Goal: Check status: Check status

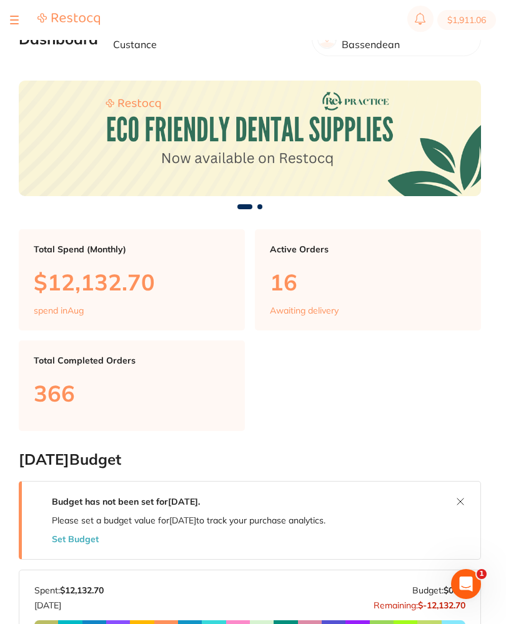
click at [9, 19] on section "$1,911.06" at bounding box center [253, 20] width 506 height 40
click at [9, 20] on section "$1,911.06" at bounding box center [253, 20] width 506 height 40
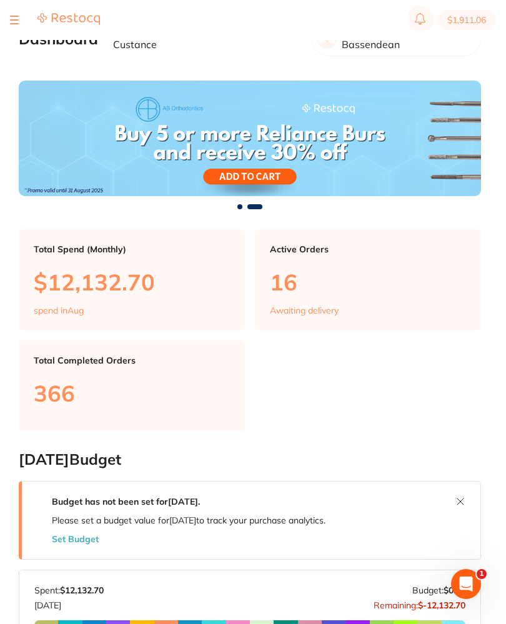
click at [16, 19] on div at bounding box center [14, 19] width 9 height 15
click at [21, 19] on div at bounding box center [55, 19] width 90 height 15
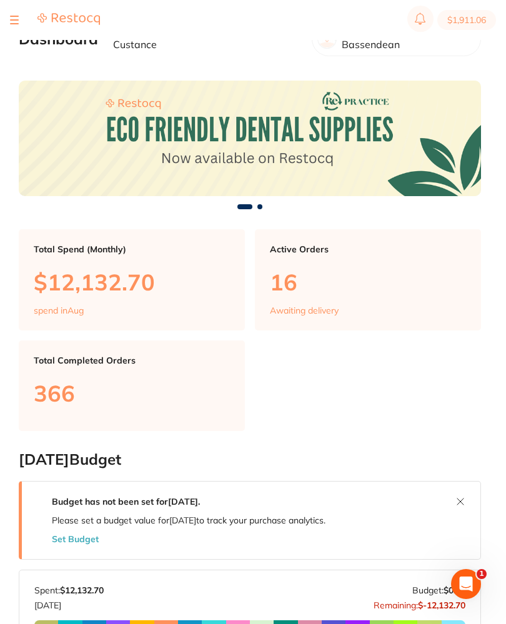
click at [13, 19] on button at bounding box center [14, 19] width 9 height 1
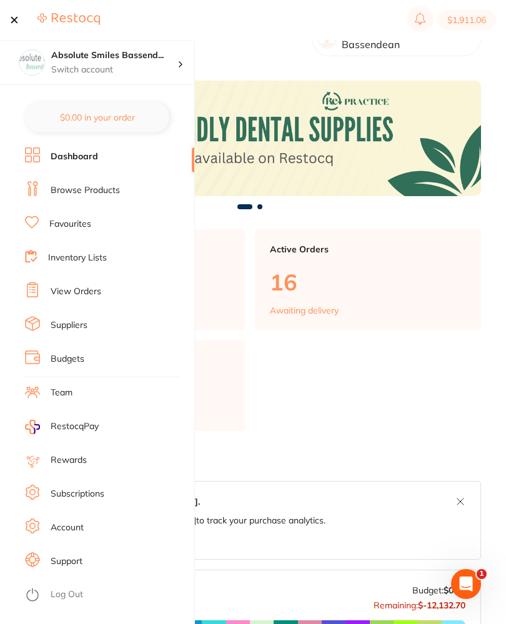
click at [70, 294] on link "View Orders" at bounding box center [76, 292] width 51 height 12
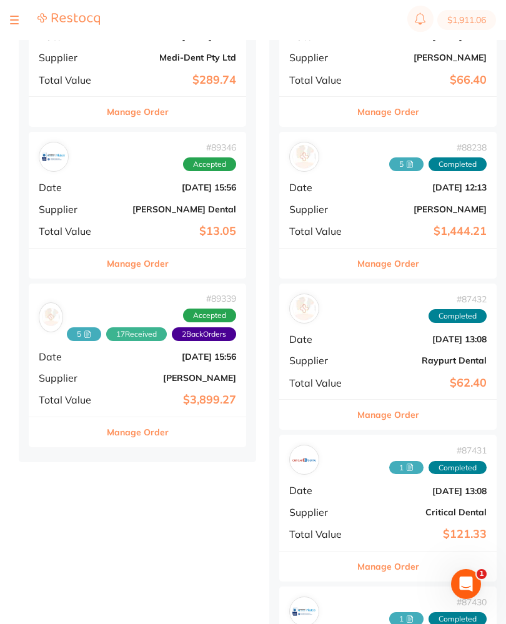
scroll to position [2163, 0]
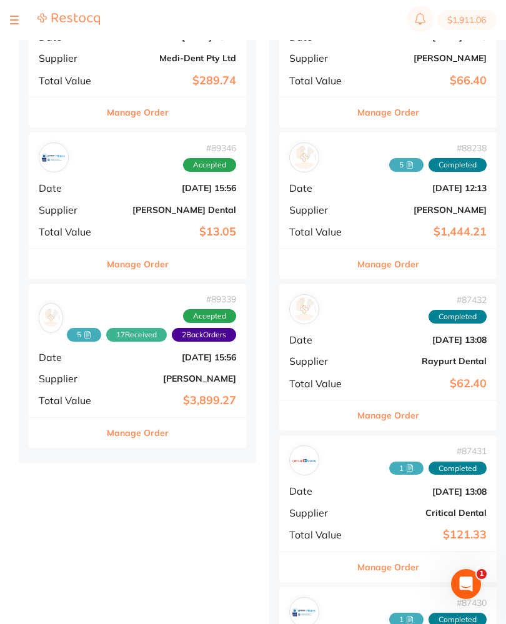
click at [129, 352] on div "# 89339 5 17 Received 2 Back Orders Accepted Date [DATE] 15:56 Supplier [PERSON…" at bounding box center [137, 350] width 217 height 133
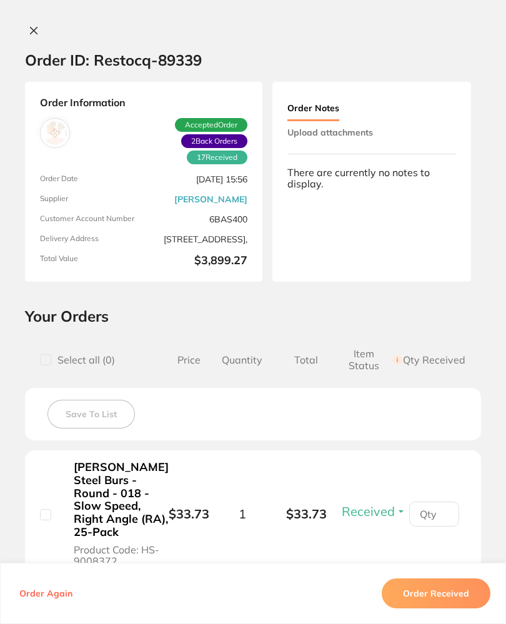
click at [369, 129] on button "Upload attachments" at bounding box center [330, 132] width 86 height 22
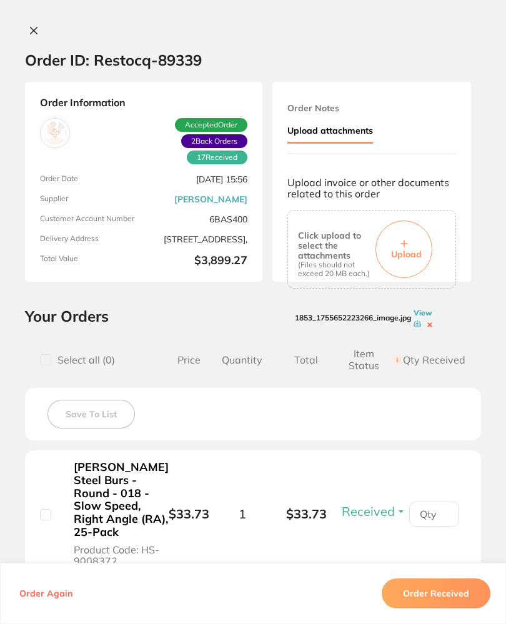
click at [417, 244] on button "Upload" at bounding box center [403, 249] width 57 height 57
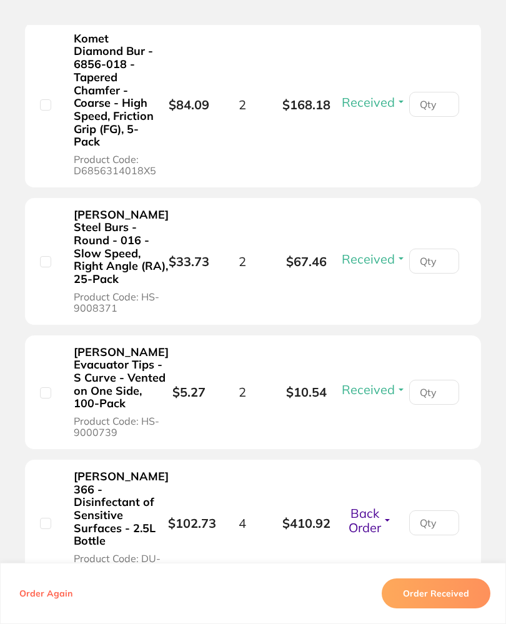
scroll to position [1547, 0]
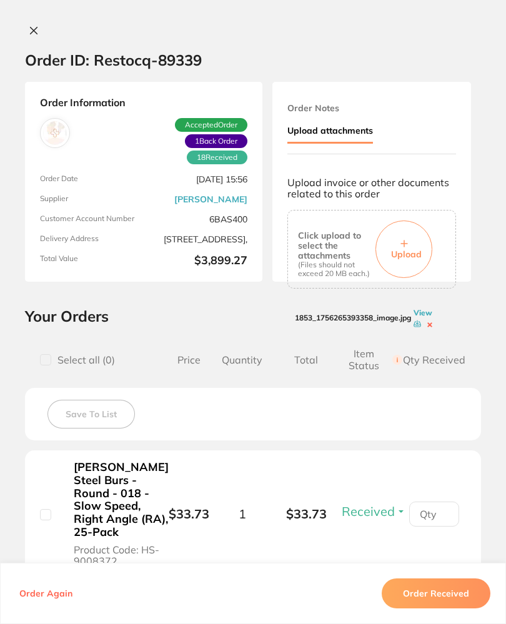
scroll to position [0, 0]
click at [34, 32] on icon at bounding box center [34, 31] width 10 height 10
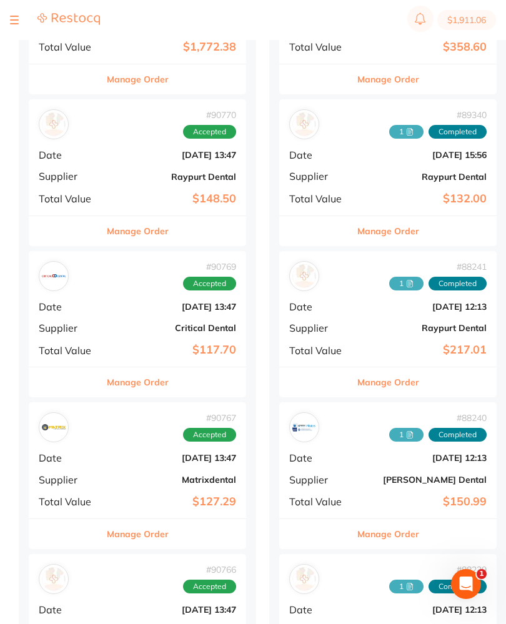
scroll to position [1589, 0]
